Goal: Task Accomplishment & Management: Manage account settings

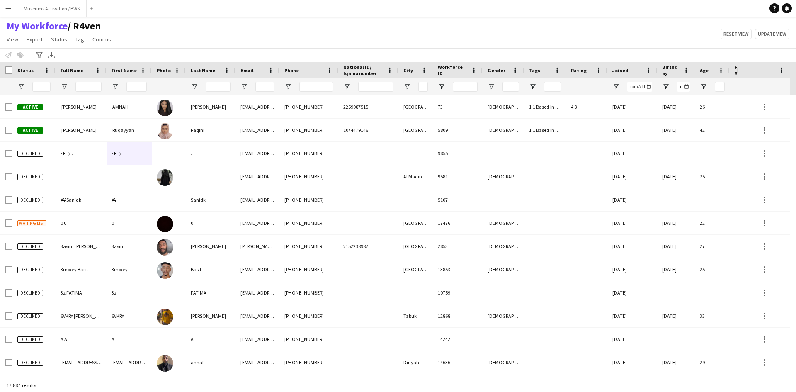
drag, startPoint x: 115, startPoint y: 27, endPoint x: 0, endPoint y: 28, distance: 114.8
click at [0, 28] on h1 "My Workforce / R4ven" at bounding box center [59, 26] width 119 height 12
click at [189, 43] on div "My Workforce / R4ven View Views Default view R4ven New view Update view Delete …" at bounding box center [398, 34] width 796 height 28
click at [23, 88] on span "Open Filter Menu" at bounding box center [20, 86] width 7 height 7
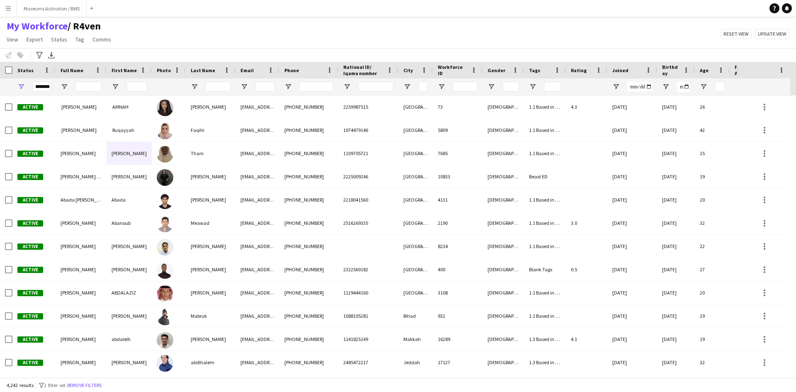
click at [141, 46] on div "My Workforce / R4ven View Views Default view R4ven New view Update view Delete …" at bounding box center [398, 34] width 796 height 28
click at [141, 42] on div "My Workforce / R4ven View Views Default view R4ven New view Update view Delete …" at bounding box center [398, 34] width 796 height 28
drag, startPoint x: 141, startPoint y: 42, endPoint x: 1, endPoint y: 29, distance: 141.1
click at [1, 29] on div "My Workforce / R4ven View Views Default view R4ven New view Update view Delete …" at bounding box center [398, 34] width 796 height 28
click at [131, 40] on div "My Workforce / R4ven View Views Default view R4ven New view Update view Delete …" at bounding box center [398, 34] width 796 height 28
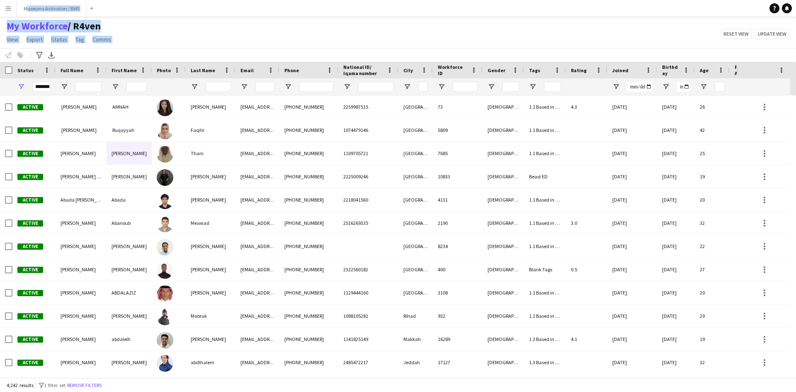
drag, startPoint x: 131, startPoint y: 40, endPoint x: 1, endPoint y: 0, distance: 136.4
click at [1, 0] on div "Menu Boards Boards Boards All jobs Status Workforce Workforce My Workforce Recr…" at bounding box center [398, 196] width 796 height 392
click at [142, 29] on div "My Workforce / R4ven View Views Default view R4ven New view Update view Delete …" at bounding box center [398, 34] width 796 height 28
click at [4, 10] on button "Menu" at bounding box center [8, 8] width 17 height 17
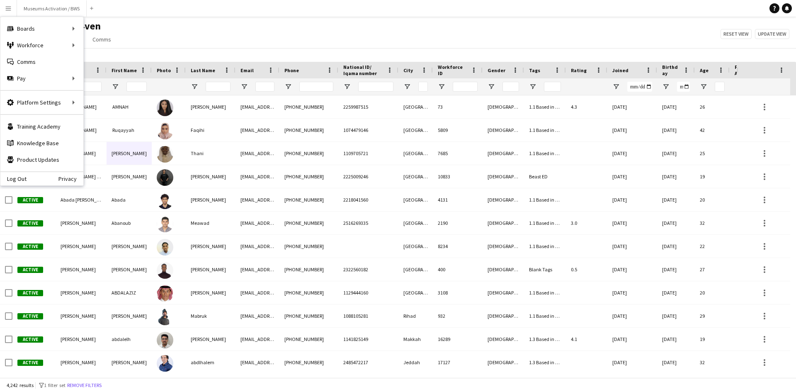
click at [124, 27] on div "My Workforce / R4ven View Views Default view R4ven New view Update view Delete …" at bounding box center [398, 34] width 796 height 28
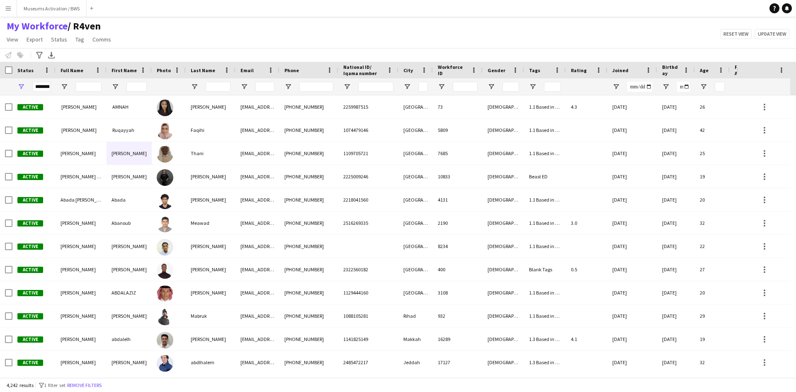
click at [124, 27] on div "My Workforce / R4ven View Views Default view R4ven New view Update view Delete …" at bounding box center [398, 34] width 796 height 28
drag, startPoint x: 124, startPoint y: 27, endPoint x: 7, endPoint y: 35, distance: 116.8
click at [7, 35] on div "My Workforce / R4ven View Views Default view R4ven New view Update view Delete …" at bounding box center [398, 34] width 796 height 28
drag, startPoint x: 136, startPoint y: 43, endPoint x: 0, endPoint y: 26, distance: 136.6
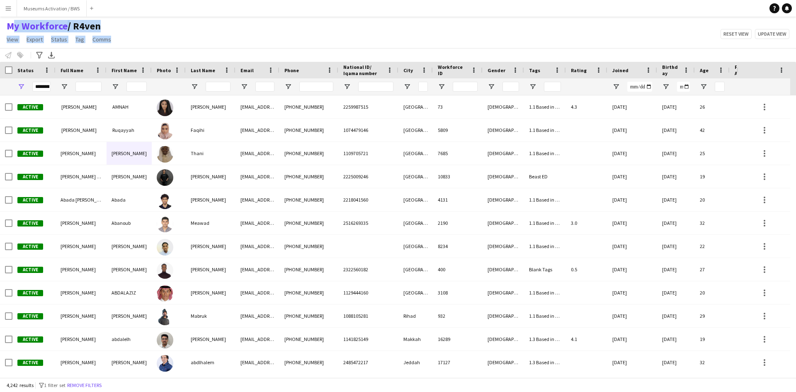
click at [0, 26] on div "My Workforce / R4ven View Views Default view R4ven New view Update view Delete …" at bounding box center [398, 34] width 796 height 28
click at [158, 36] on div "My Workforce / R4ven View Views Default view R4ven New view Update view Delete …" at bounding box center [398, 34] width 796 height 28
click at [38, 76] on div "Status" at bounding box center [28, 70] width 23 height 12
drag, startPoint x: 162, startPoint y: 70, endPoint x: 151, endPoint y: 72, distance: 10.9
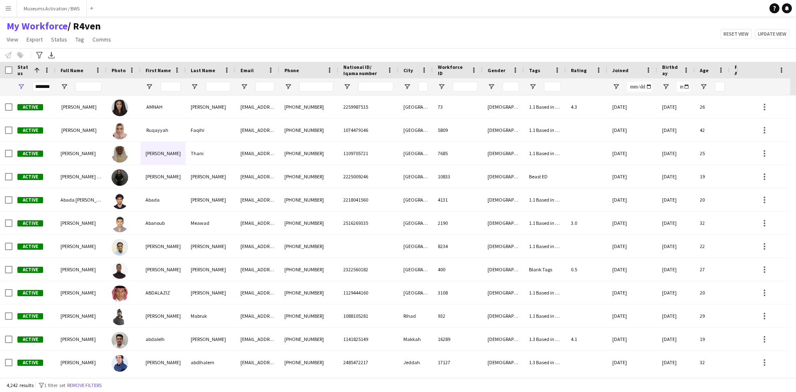
click at [400, 29] on div "My Workforce / R4ven View Views Default view R4ven New view Update view Delete …" at bounding box center [398, 34] width 796 height 28
drag, startPoint x: 788, startPoint y: 37, endPoint x: 761, endPoint y: 53, distance: 31.6
click at [777, 43] on main "My Workforce / R4ven View Views Default view R4ven New view Update view Delete …" at bounding box center [398, 199] width 796 height 364
click at [730, 36] on button "Reset view" at bounding box center [736, 34] width 31 height 10
type input "**********"
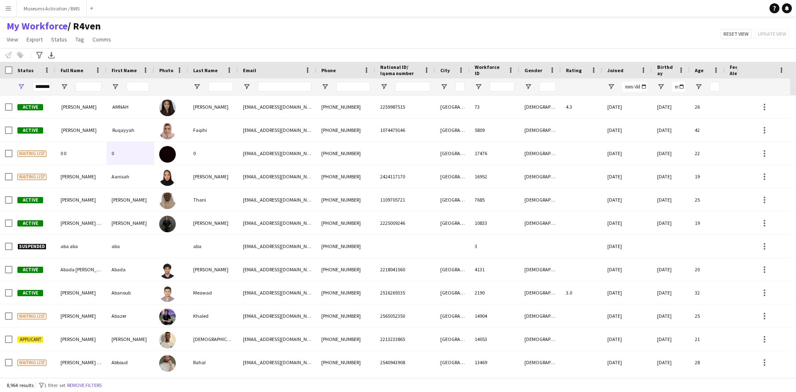
click at [640, 43] on div "My Workforce / R4ven View Views Default view R4ven New view Update view Delete …" at bounding box center [398, 34] width 796 height 28
click at [72, 26] on span "/ R4ven" at bounding box center [84, 26] width 33 height 12
drag, startPoint x: 72, startPoint y: 26, endPoint x: 68, endPoint y: 27, distance: 4.9
click at [68, 27] on span "/ R4ven" at bounding box center [84, 26] width 33 height 12
click at [87, 24] on span "/ R4ven" at bounding box center [84, 26] width 33 height 12
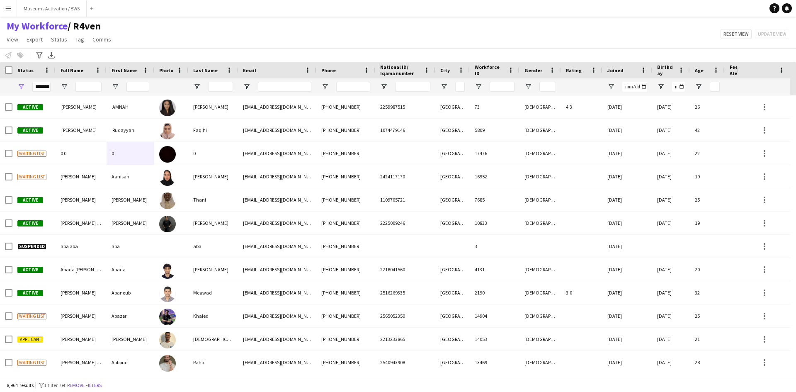
click at [87, 24] on span "/ R4ven" at bounding box center [84, 26] width 33 height 12
click at [118, 25] on div "My Workforce / R4ven View Views Default view R4ven New view Update view Delete …" at bounding box center [398, 34] width 796 height 28
click at [92, 28] on span "/ R4ven" at bounding box center [84, 26] width 33 height 12
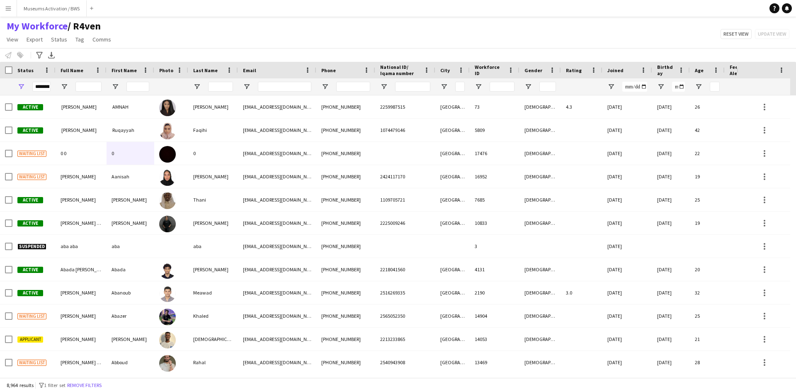
click at [92, 28] on span "/ R4ven" at bounding box center [84, 26] width 33 height 12
click at [107, 26] on h1 "My Workforce / R4ven" at bounding box center [59, 26] width 119 height 12
drag, startPoint x: 107, startPoint y: 26, endPoint x: 94, endPoint y: 26, distance: 12.9
click at [94, 26] on h1 "My Workforce / R4ven" at bounding box center [59, 26] width 119 height 12
click at [94, 26] on span "/ R4ven" at bounding box center [84, 26] width 33 height 12
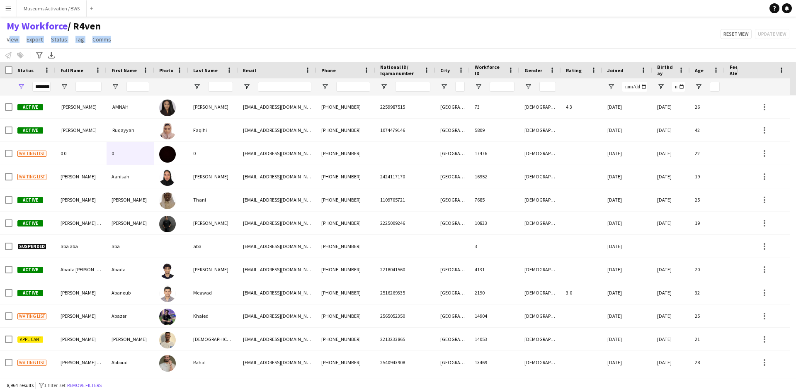
drag, startPoint x: 116, startPoint y: 39, endPoint x: 0, endPoint y: 44, distance: 116.6
click at [0, 44] on app-page-menu "View Views Default view R4ven New view Update view Delete view Edit name Custom…" at bounding box center [59, 40] width 119 height 16
click at [204, 33] on div "My Workforce / R4ven View Views Default view R4ven New view Update view Delete …" at bounding box center [398, 34] width 796 height 28
drag, startPoint x: 176, startPoint y: 41, endPoint x: 119, endPoint y: 39, distance: 57.7
click at [119, 39] on div "My Workforce / R4ven View Views Default view R4ven New view Update view Delete …" at bounding box center [398, 34] width 796 height 28
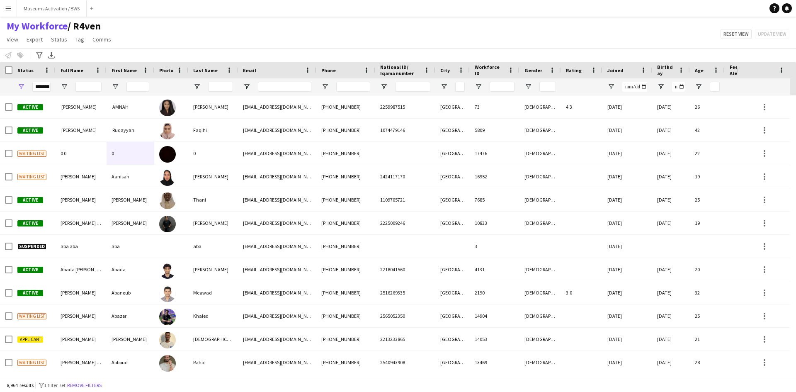
click at [119, 39] on div "My Workforce / R4ven View Views Default view R4ven New view Update view Delete …" at bounding box center [398, 34] width 796 height 28
click at [108, 24] on h1 "My Workforce / R4ven" at bounding box center [59, 26] width 119 height 12
drag, startPoint x: 108, startPoint y: 24, endPoint x: 24, endPoint y: 29, distance: 84.3
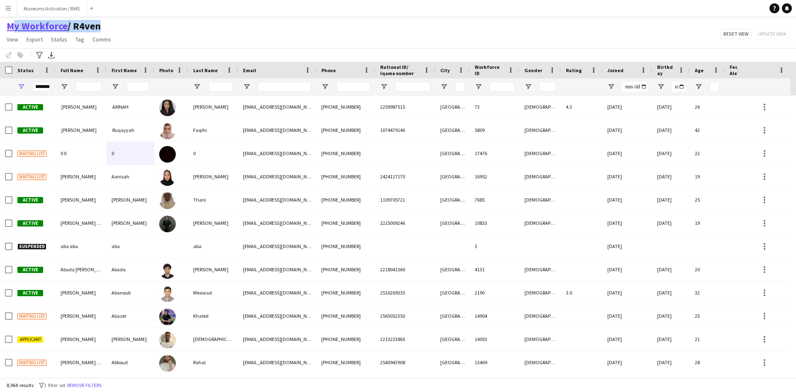
click at [24, 29] on h1 "My Workforce / R4ven" at bounding box center [59, 26] width 119 height 12
click at [151, 24] on div "My Workforce / R4ven View Views Default view R4ven New view Update view Delete …" at bounding box center [398, 34] width 796 height 28
click at [73, 10] on button "Museums Activation / BWS Close" at bounding box center [52, 8] width 70 height 16
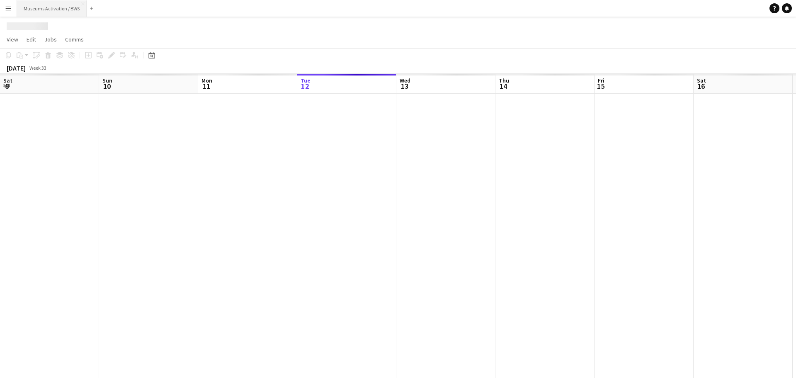
scroll to position [0, 198]
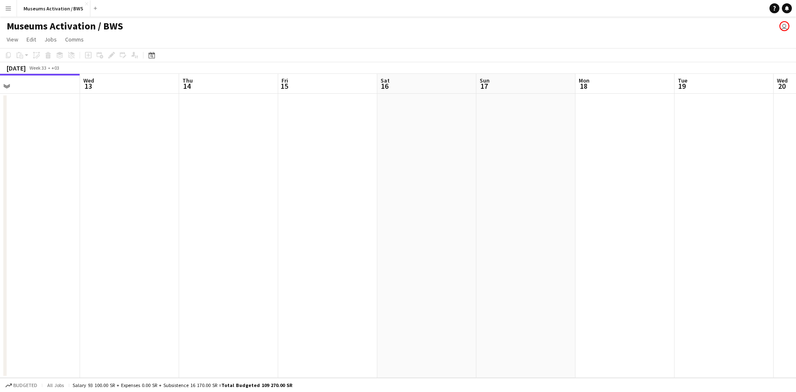
drag, startPoint x: 452, startPoint y: 141, endPoint x: 315, endPoint y: 160, distance: 137.7
click at [333, 152] on app-calendar-viewport "Sat 9 Sun 10 Mon 11 Tue 12 Wed 13 Thu 14 Fri 15 Sat 16 Sun 17 Mon 18 Tue 19 Wed…" at bounding box center [398, 226] width 796 height 304
drag, startPoint x: 559, startPoint y: 150, endPoint x: 201, endPoint y: 171, distance: 358.4
click at [201, 171] on app-calendar-viewport "Mon 11 Tue 12 Wed 13 Thu 14 Fri 15 Sat 16 Sun 17 Mon 18 Tue 19 Wed 20 Thu 21 Fr…" at bounding box center [398, 226] width 796 height 304
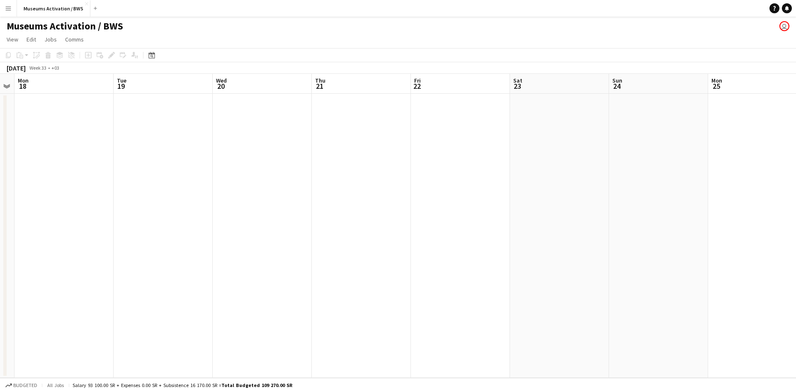
drag, startPoint x: 338, startPoint y: 136, endPoint x: 212, endPoint y: 159, distance: 127.7
click at [210, 155] on app-calendar-viewport "Fri 15 Sat 16 Sun 17 Mon 18 Tue 19 Wed 20 Thu 21 Fri 22 Sat 23 Sun 24 Mon 25 Tu…" at bounding box center [398, 226] width 796 height 304
click at [212, 151] on app-calendar-viewport "Sat 16 Sun 17 Mon 18 Tue 19 Wed 20 Thu 21 Fri 22 Sat 23 Sun 24 Mon 25 Tue 26 We…" at bounding box center [398, 226] width 796 height 304
drag, startPoint x: 342, startPoint y: 145, endPoint x: 209, endPoint y: 167, distance: 135.7
click at [245, 158] on app-calendar-viewport "Tue 19 Wed 20 Thu 21 Fri 22 Sat 23 Sun 24 Mon 25 Tue 26 Wed 27 Thu 28 Fri 29 Sa…" at bounding box center [398, 226] width 796 height 304
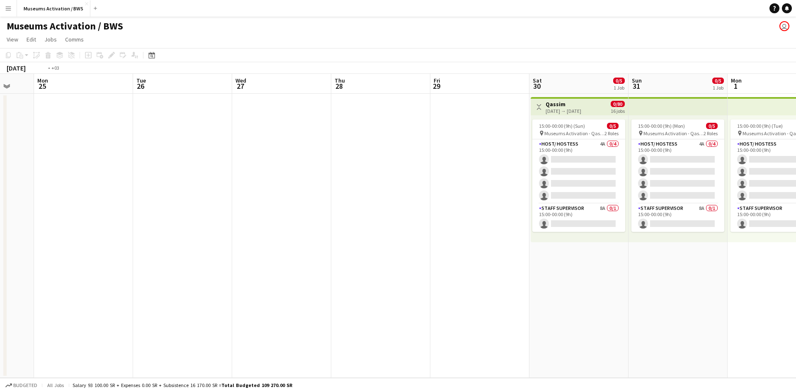
drag, startPoint x: 455, startPoint y: 151, endPoint x: 216, endPoint y: 173, distance: 239.8
click at [201, 173] on app-calendar-viewport "Thu 21 Fri 22 Sat 23 Sun 24 Mon 25 Tue 26 Wed 27 Thu 28 Fri 29 Sat 30 0/5 1 Job…" at bounding box center [398, 226] width 796 height 304
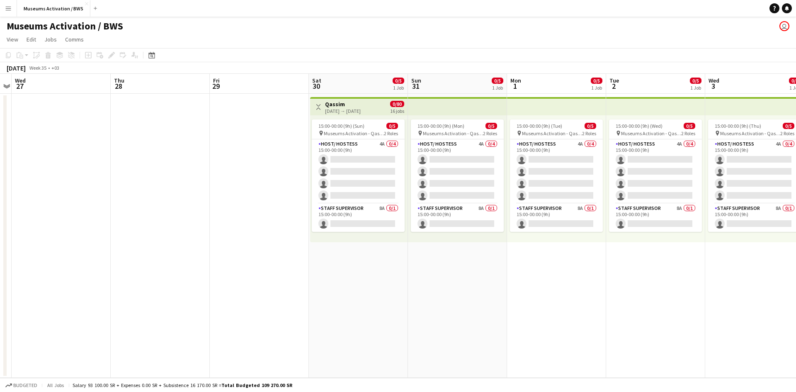
drag, startPoint x: 403, startPoint y: 252, endPoint x: 351, endPoint y: 245, distance: 52.7
click at [351, 245] on app-calendar-viewport "Sun 24 Mon 25 Tue 26 Wed 27 Thu 28 Fri 29 Sat 30 0/5 1 Job Sun 31 0/5 1 Job Mon…" at bounding box center [398, 226] width 796 height 304
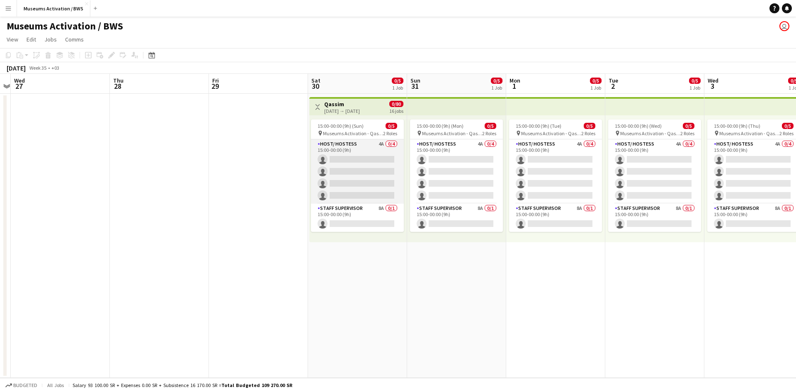
click at [354, 172] on app-card-role "Host/ Hostess 4A 0/4 15:00-00:00 (9h) single-neutral-actions single-neutral-act…" at bounding box center [357, 171] width 93 height 64
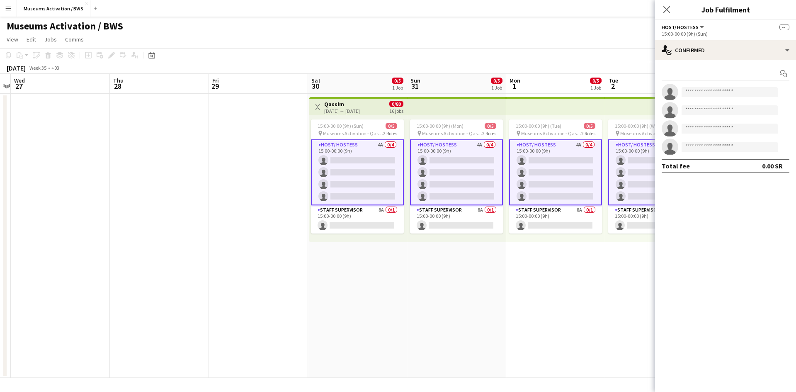
click at [358, 246] on app-date-cell "Toggle View Qassim [DATE] → [DATE] 0/80 16 jobs 15:00-00:00 (9h) (Sun) 0/5 pin …" at bounding box center [357, 236] width 99 height 284
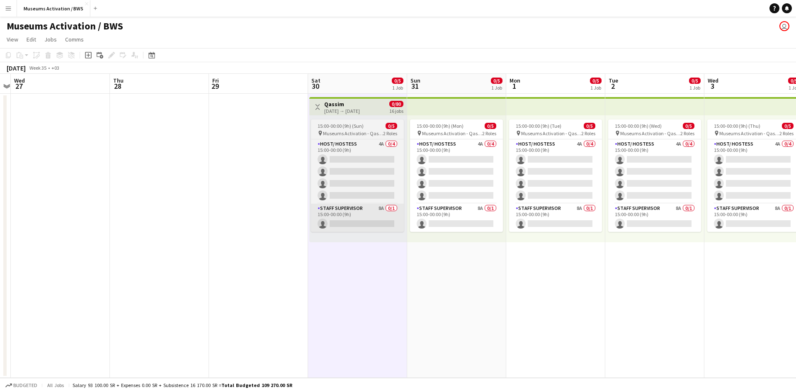
scroll to position [0, 287]
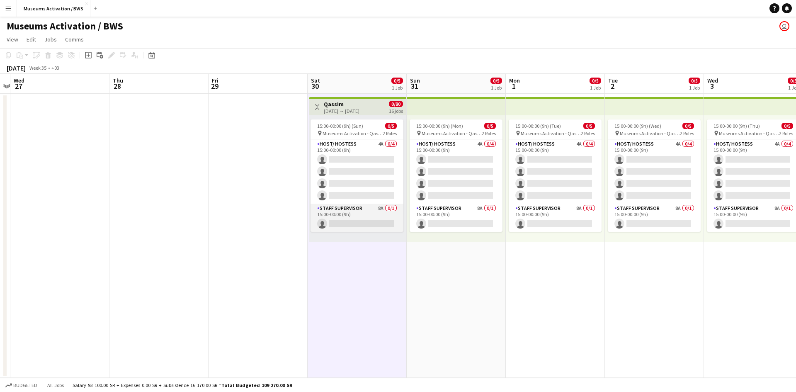
click at [359, 213] on app-card-role "Staff Supervisor 8A 0/1 15:00-00:00 (9h) single-neutral-actions" at bounding box center [357, 218] width 93 height 28
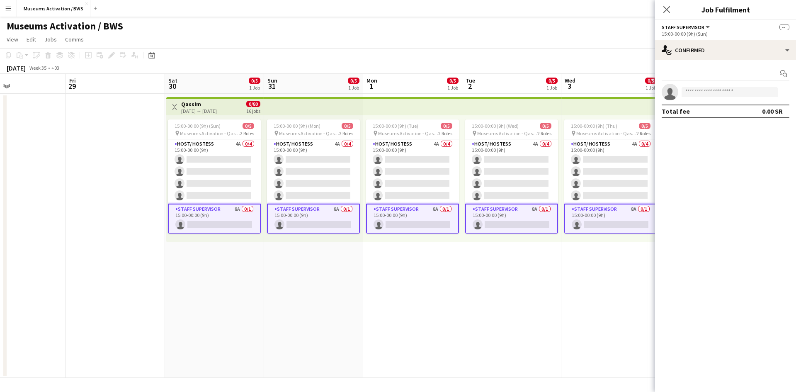
scroll to position [0, 274]
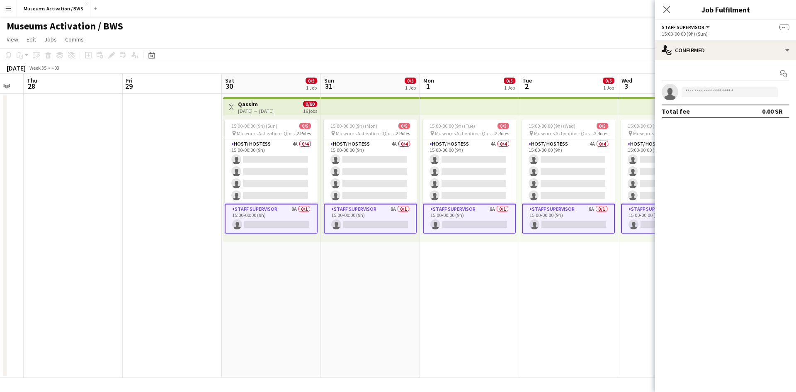
drag, startPoint x: 364, startPoint y: 260, endPoint x: 286, endPoint y: 246, distance: 79.5
click at [278, 256] on app-calendar-viewport "Mon 25 Tue 26 Wed 27 Thu 28 Fri 29 Sat 30 0/5 1 Job Sun 31 0/5 1 Job Mon 1 0/5 …" at bounding box center [398, 226] width 796 height 304
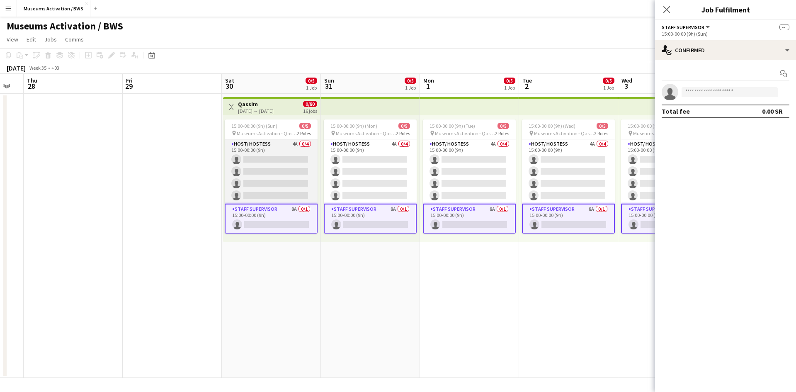
click at [278, 180] on app-card-role "Host/ Hostess 4A 0/4 15:00-00:00 (9h) single-neutral-actions single-neutral-act…" at bounding box center [271, 171] width 93 height 64
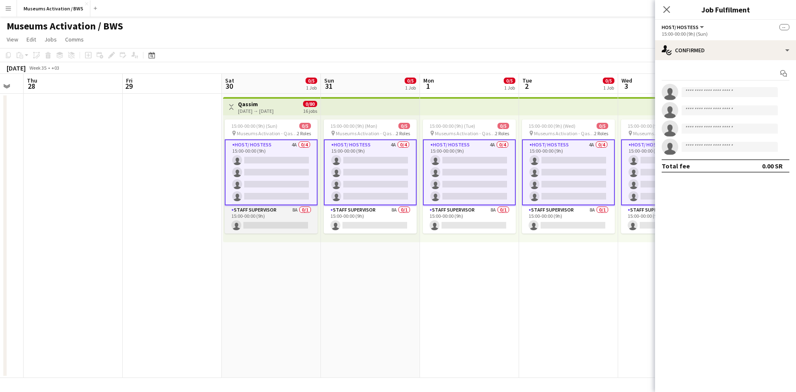
click at [286, 216] on app-card-role "Staff Supervisor 8A 0/1 15:00-00:00 (9h) single-neutral-actions" at bounding box center [271, 219] width 93 height 28
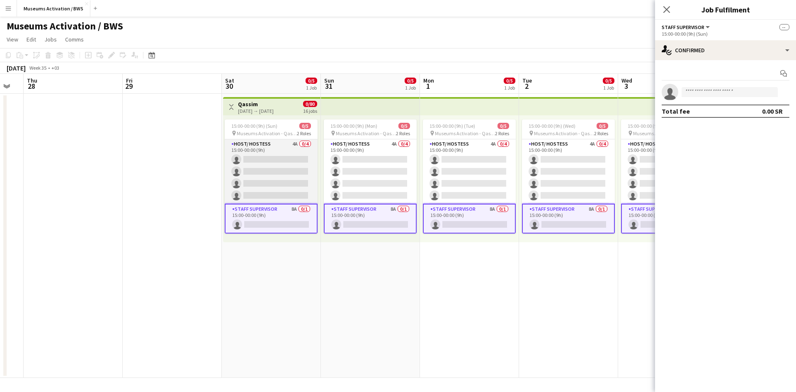
click at [264, 180] on app-card-role "Host/ Hostess 4A 0/4 15:00-00:00 (9h) single-neutral-actions single-neutral-act…" at bounding box center [271, 171] width 93 height 64
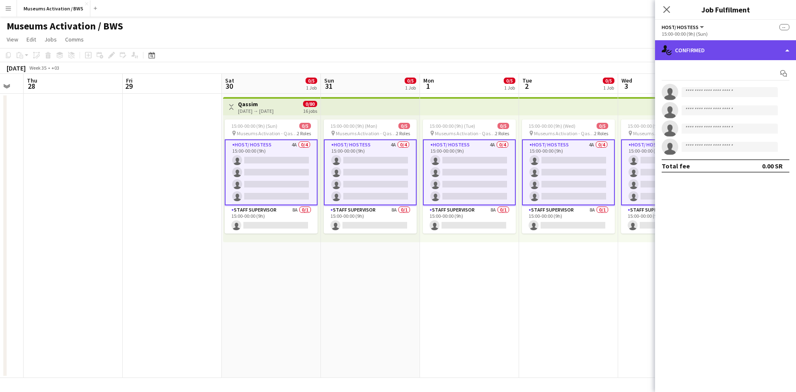
click at [661, 45] on div "single-neutral-actions-check-2 Confirmed" at bounding box center [725, 50] width 141 height 20
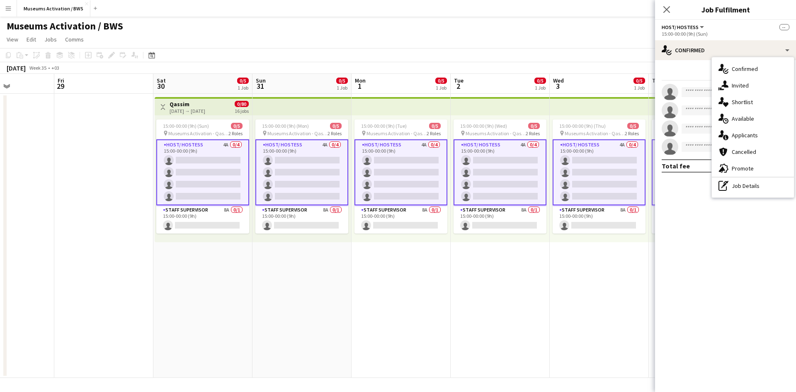
drag, startPoint x: 568, startPoint y: 178, endPoint x: 539, endPoint y: 226, distance: 55.4
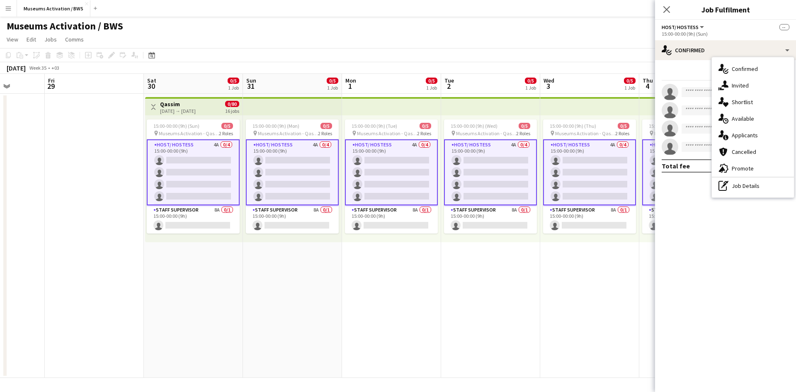
drag, startPoint x: 539, startPoint y: 226, endPoint x: 464, endPoint y: 292, distance: 100.1
click at [464, 292] on app-date-cell "15:00-00:00 (9h) (Wed) 0/5 pin Museums Activation - Qassim 2 Roles Host/ Hostes…" at bounding box center [490, 236] width 99 height 284
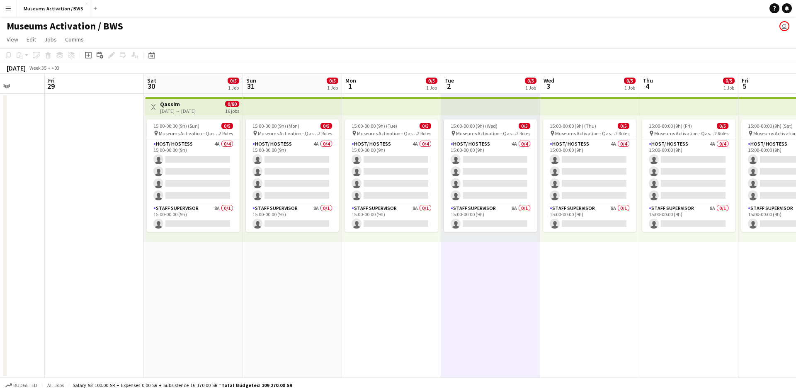
click at [251, 277] on app-date-cell "15:00-00:00 (9h) (Mon) 0/5 pin Museums Activation - Qassim 2 Roles Host/ Hostes…" at bounding box center [292, 236] width 99 height 284
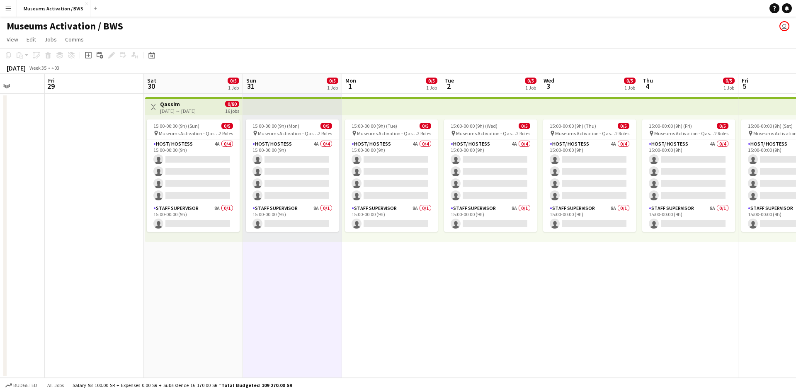
click at [136, 257] on app-date-cell at bounding box center [94, 236] width 99 height 284
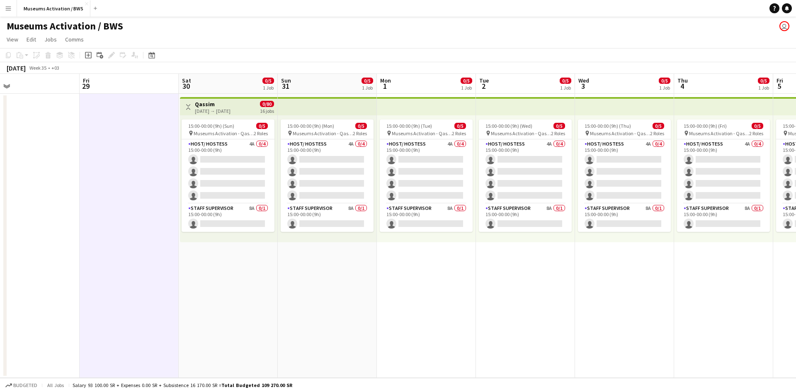
drag, startPoint x: 152, startPoint y: 258, endPoint x: 186, endPoint y: 262, distance: 34.2
click at [186, 262] on app-calendar-viewport "Tue 26 Wed 27 Thu 28 Fri 29 Sat 30 0/5 1 Job Sun 31 0/5 1 Job Mon 1 0/5 1 Job T…" at bounding box center [398, 226] width 796 height 304
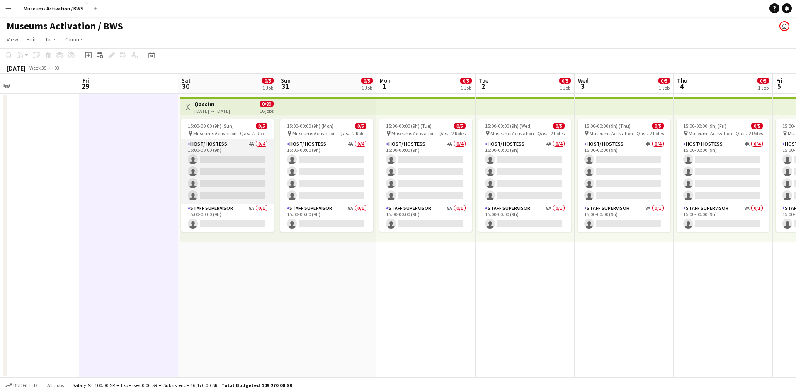
click at [209, 179] on app-card-role "Host/ Hostess 4A 0/4 15:00-00:00 (9h) single-neutral-actions single-neutral-act…" at bounding box center [227, 171] width 93 height 64
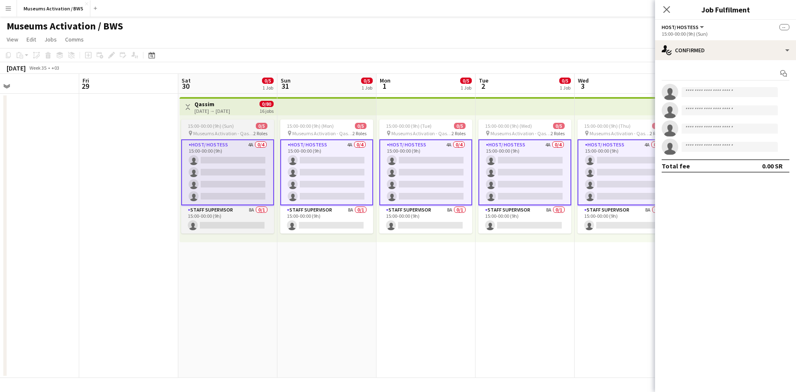
click at [227, 126] on span "15:00-00:00 (9h) (Sun)" at bounding box center [211, 126] width 46 height 6
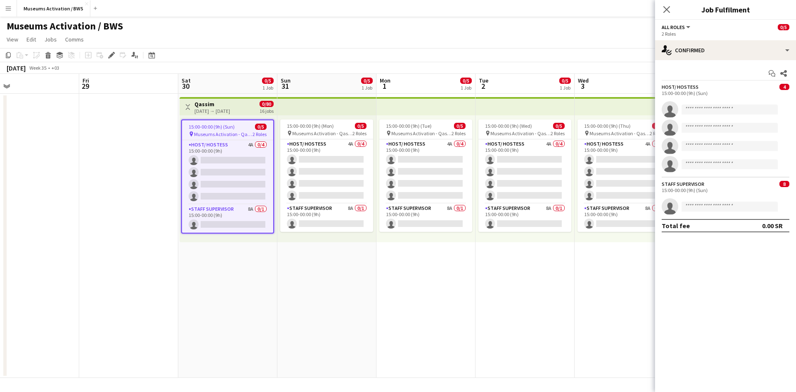
click at [227, 108] on div "[DATE] → [DATE]" at bounding box center [212, 111] width 36 height 6
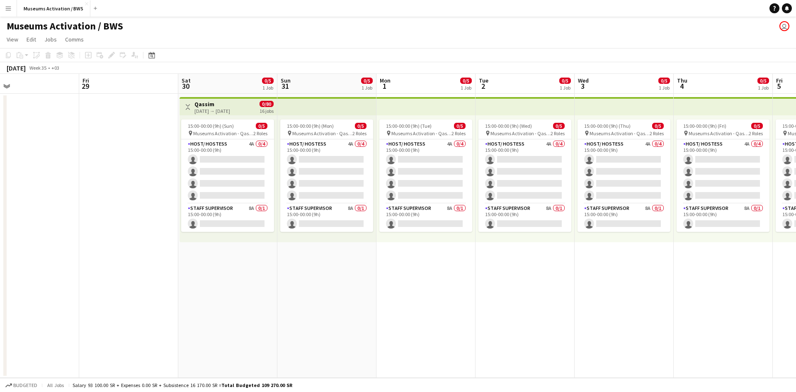
click at [230, 102] on h3 "Qassim" at bounding box center [212, 103] width 36 height 7
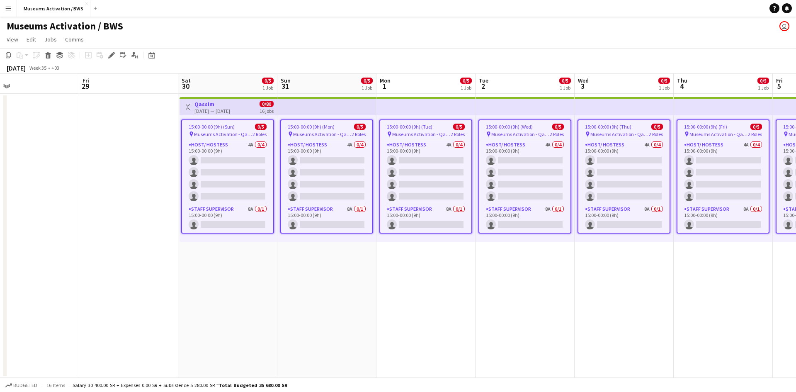
drag, startPoint x: 418, startPoint y: 308, endPoint x: 183, endPoint y: 323, distance: 235.9
click at [183, 323] on app-calendar-viewport "Tue 26 Wed 27 Thu 28 Fri 29 Sat 30 0/5 1 Job Sun 31 0/5 1 Job Mon 1 0/5 1 Job T…" at bounding box center [398, 226] width 796 height 304
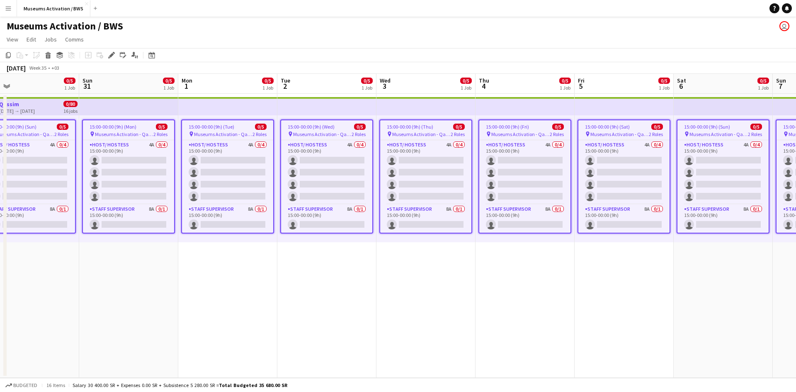
scroll to position [0, 255]
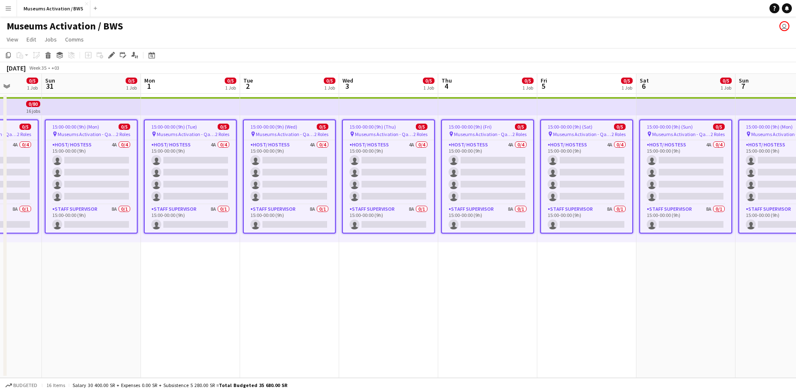
click at [7, 8] on app-icon "Menu" at bounding box center [8, 8] width 7 height 7
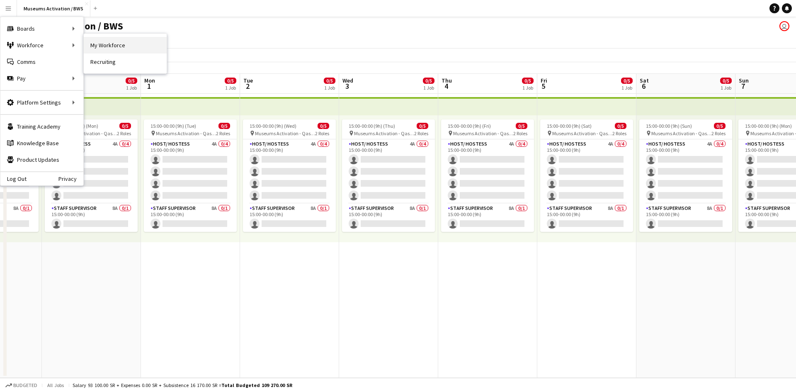
click at [95, 49] on link "My Workforce" at bounding box center [125, 45] width 83 height 17
